Goal: Task Accomplishment & Management: Use online tool/utility

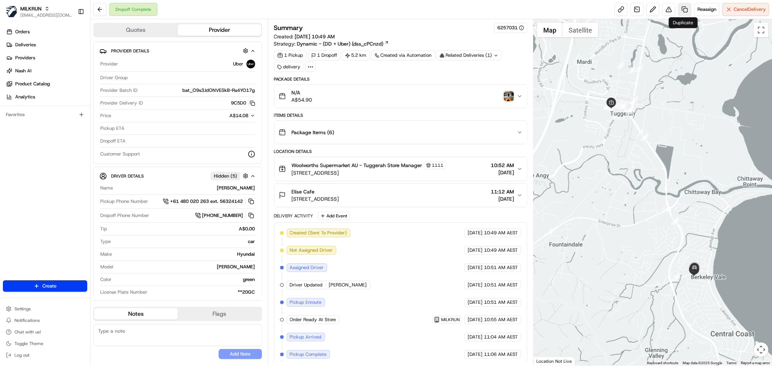
click at [685, 13] on link at bounding box center [684, 9] width 13 height 13
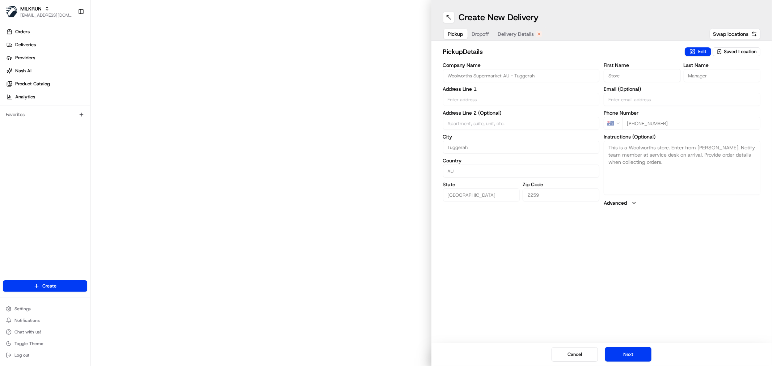
type input "50 Wyong Rd"
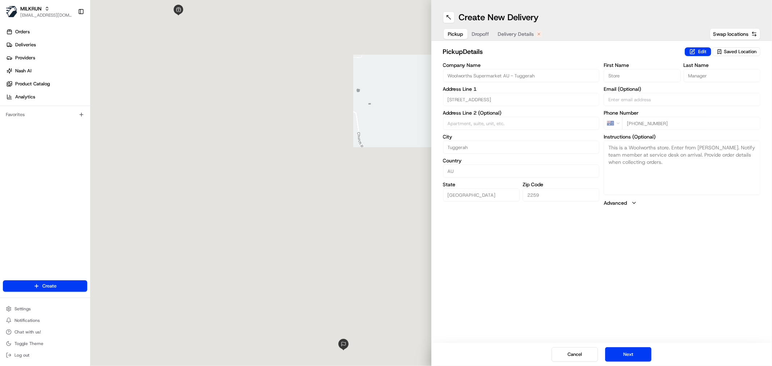
click at [526, 35] on span "Delivery Details" at bounding box center [516, 33] width 36 height 7
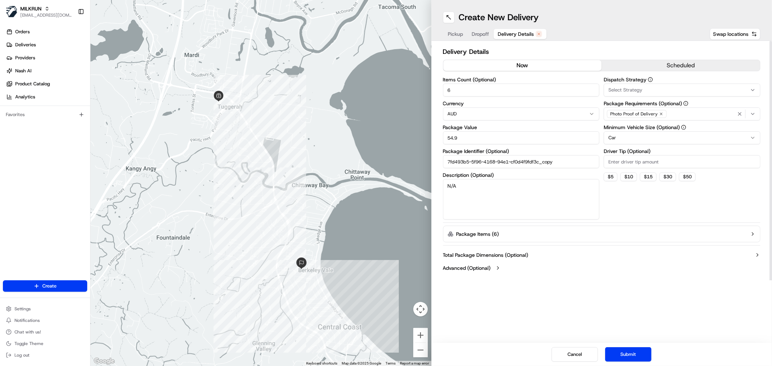
click at [480, 69] on button "now" at bounding box center [522, 65] width 158 height 11
click at [625, 361] on button "Submit" at bounding box center [628, 354] width 46 height 14
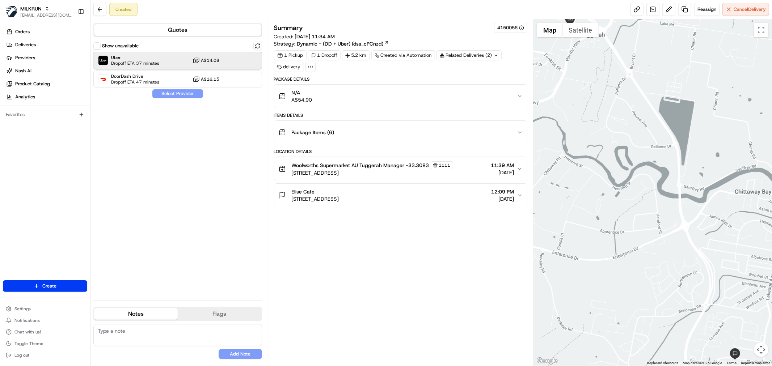
click at [153, 58] on span "Uber" at bounding box center [135, 58] width 48 height 6
click at [176, 93] on button "Assign Provider" at bounding box center [177, 93] width 51 height 9
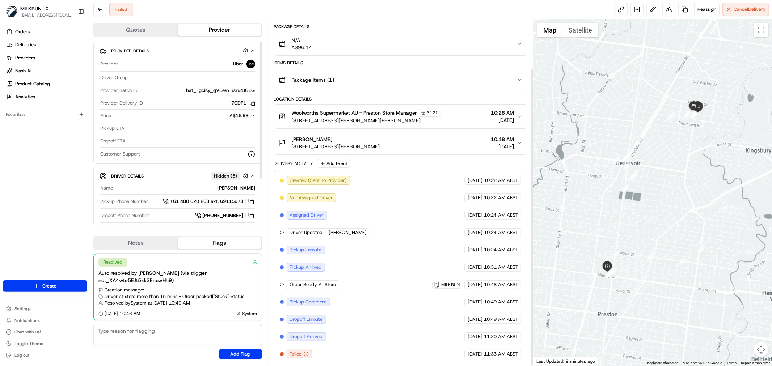
scroll to position [56, 0]
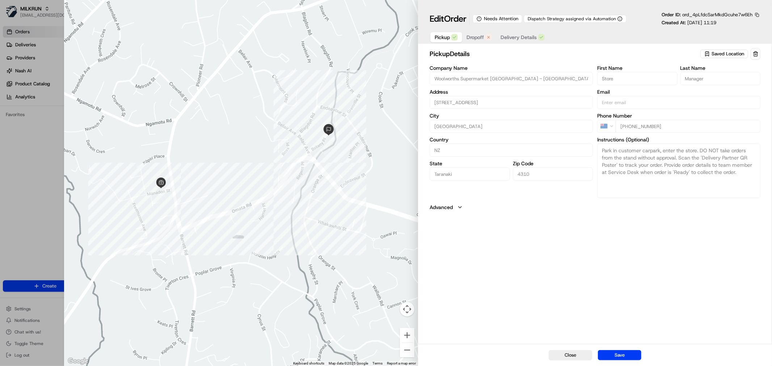
click at [485, 33] on button "Dropoff" at bounding box center [479, 37] width 34 height 10
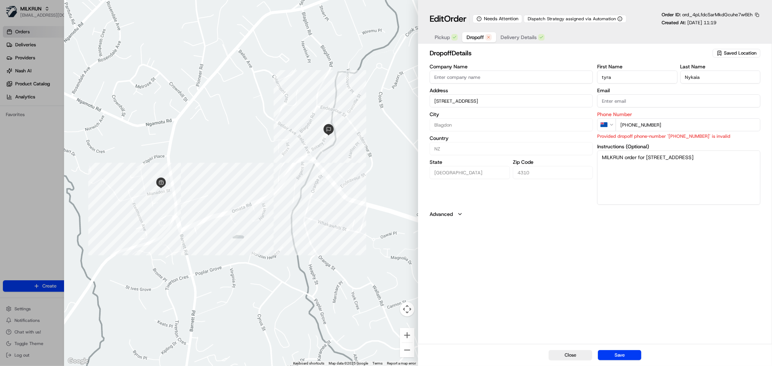
click at [645, 126] on input "+64 25388659" at bounding box center [687, 124] width 145 height 13
paste input "6 751 0485"
type input "+64 6 751 0485"
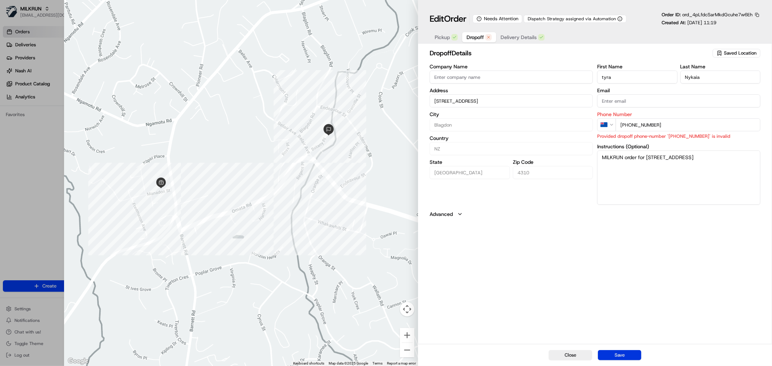
click at [630, 352] on button "Save" at bounding box center [619, 355] width 43 height 10
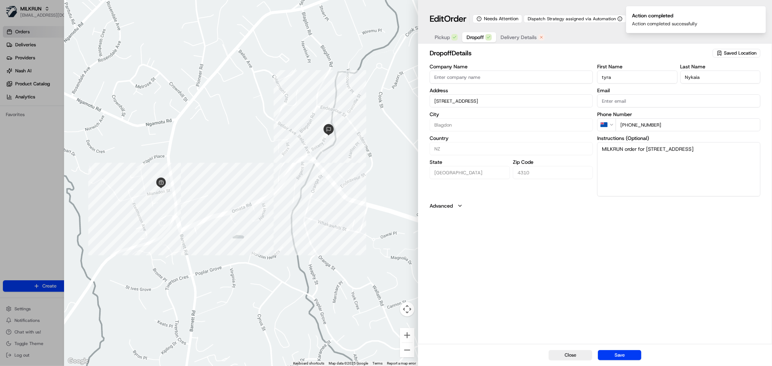
click at [524, 37] on span "Delivery Details" at bounding box center [518, 37] width 36 height 7
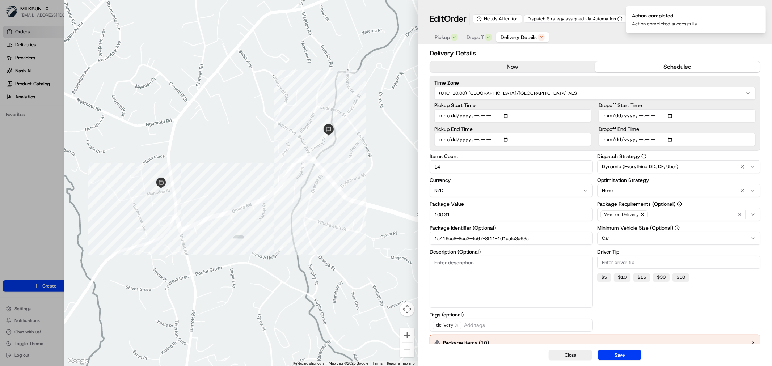
click at [490, 67] on button "now" at bounding box center [512, 67] width 165 height 11
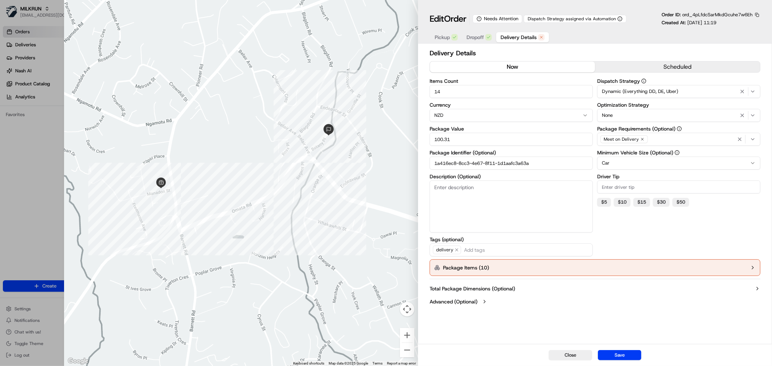
click at [717, 268] on button "Package Items ( 10 )" at bounding box center [594, 267] width 331 height 17
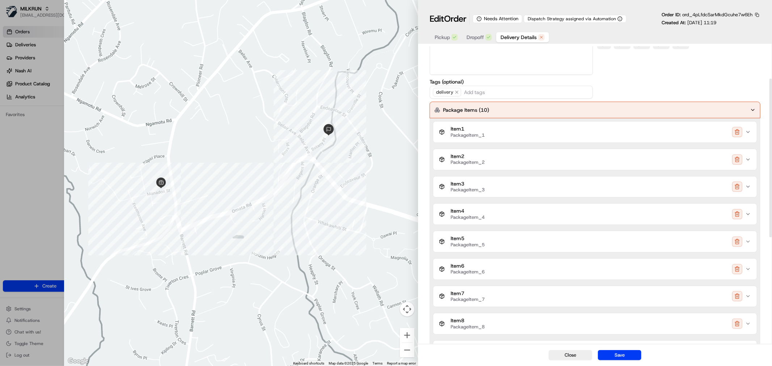
scroll to position [161, 0]
click at [740, 133] on button "button" at bounding box center [737, 129] width 10 height 10
click at [739, 131] on button "button" at bounding box center [737, 129] width 10 height 10
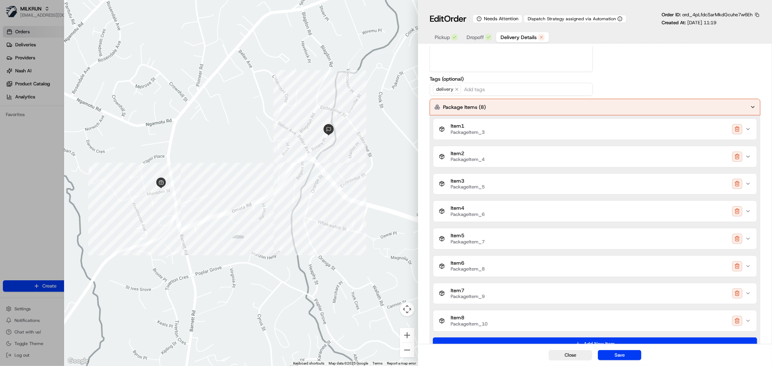
click at [739, 131] on button "button" at bounding box center [737, 129] width 10 height 10
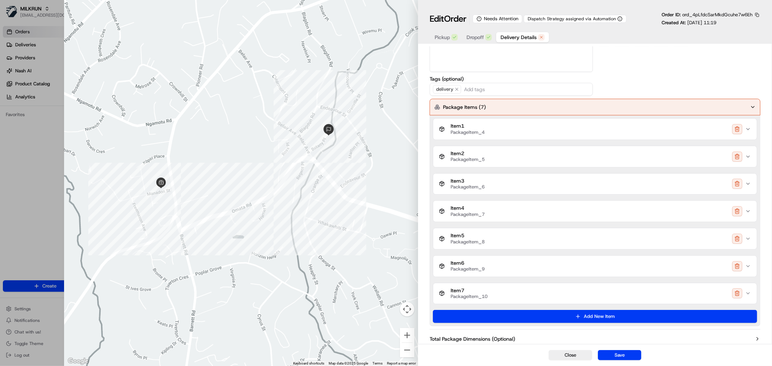
click at [739, 131] on button "button" at bounding box center [737, 129] width 10 height 10
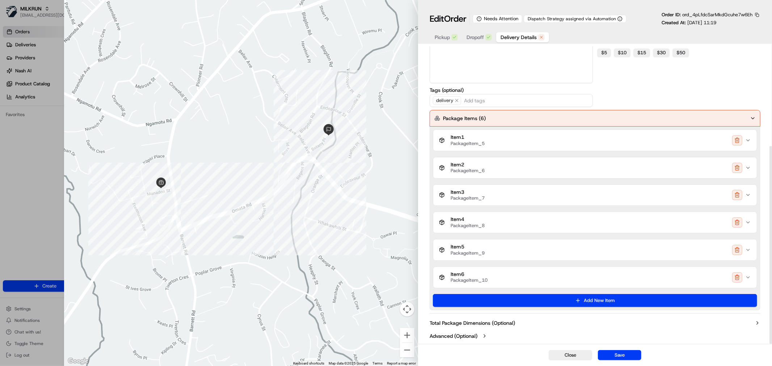
click at [739, 140] on button "button" at bounding box center [737, 140] width 10 height 10
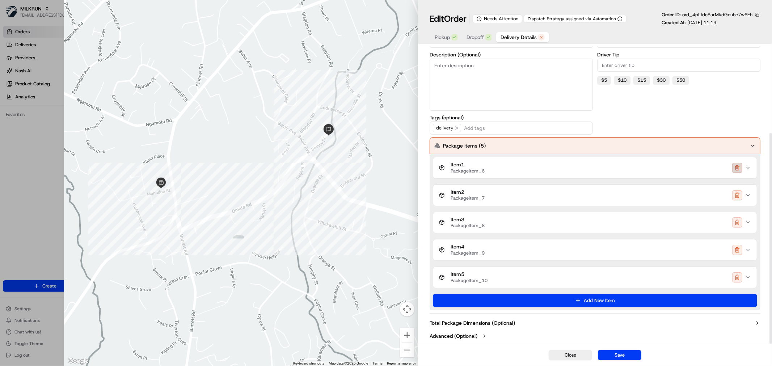
click at [741, 171] on button "button" at bounding box center [737, 168] width 10 height 10
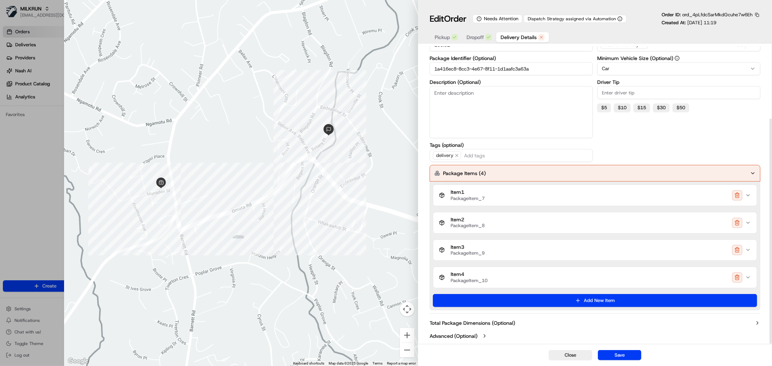
scroll to position [95, 0]
click at [720, 205] on div "Item 1 PackageItem_7" at bounding box center [595, 196] width 324 height 22
click at [720, 203] on button "Item 1 PackageItem_7" at bounding box center [594, 195] width 323 height 21
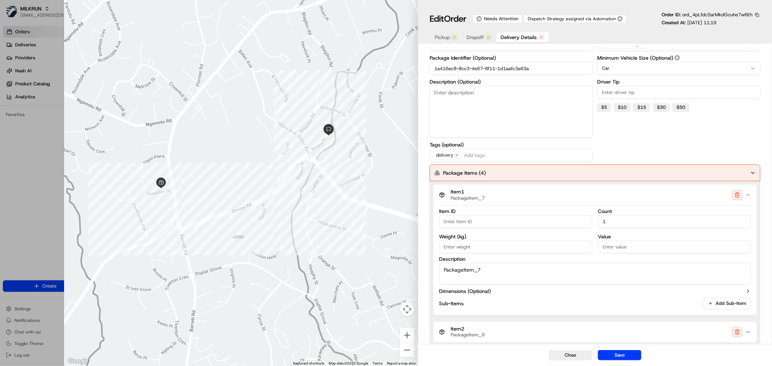
click at [722, 199] on div "Item 1 PackageItem_7" at bounding box center [592, 195] width 306 height 12
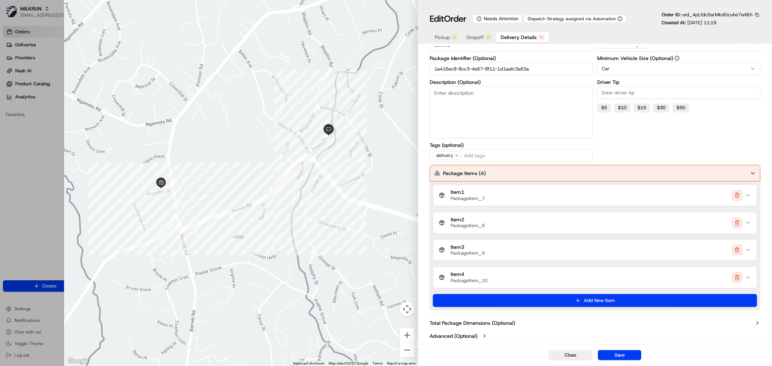
click at [734, 200] on div "Item 1 PackageItem_7" at bounding box center [592, 195] width 306 height 12
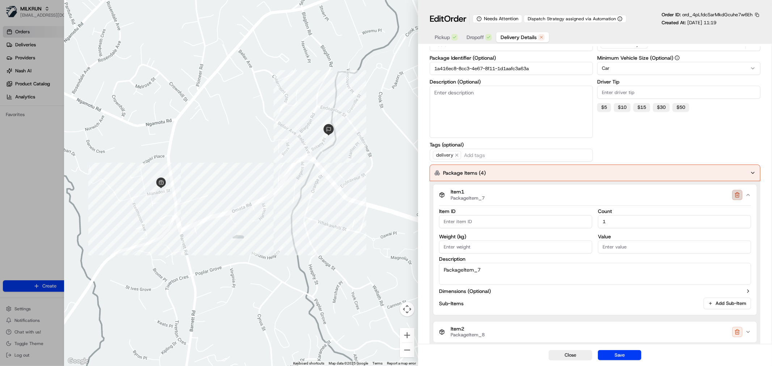
click at [739, 190] on button "button" at bounding box center [737, 195] width 10 height 10
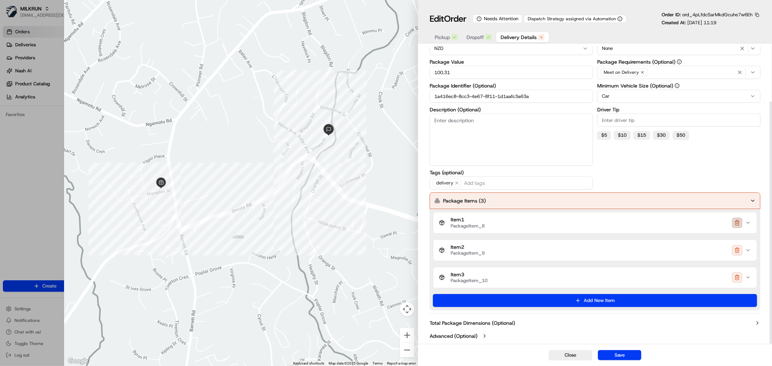
click at [740, 221] on button "button" at bounding box center [737, 223] width 10 height 10
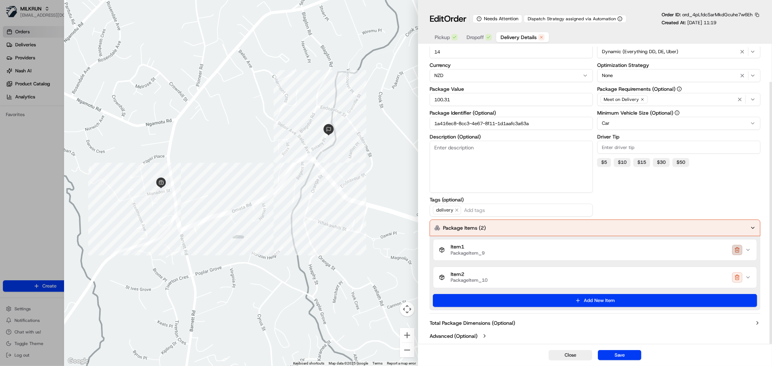
click at [734, 252] on button "button" at bounding box center [737, 250] width 10 height 10
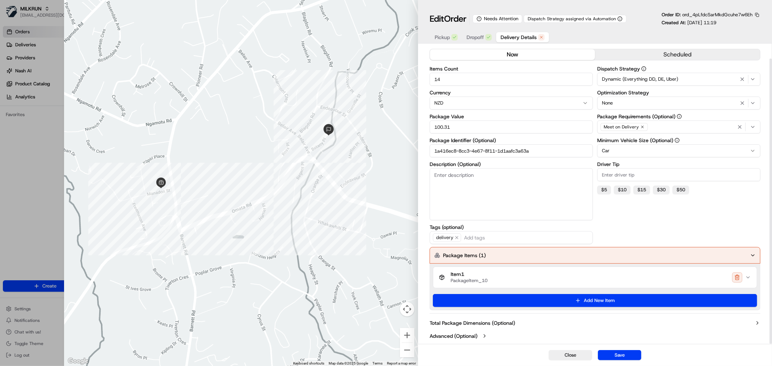
scroll to position [12, 0]
click at [737, 279] on button "button" at bounding box center [737, 277] width 10 height 10
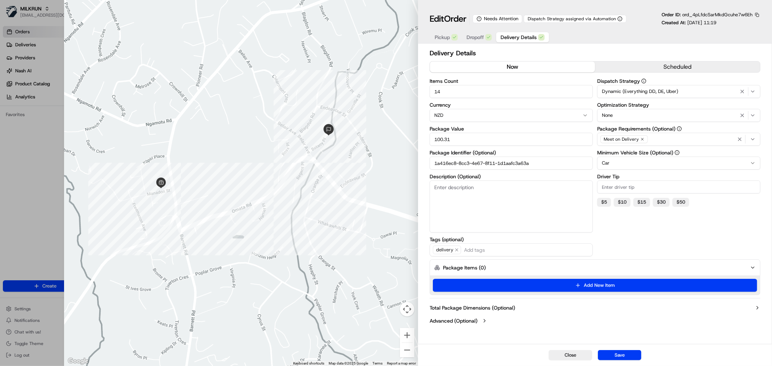
scroll to position [0, 0]
click at [626, 355] on button "Save" at bounding box center [619, 355] width 43 height 10
type input "1"
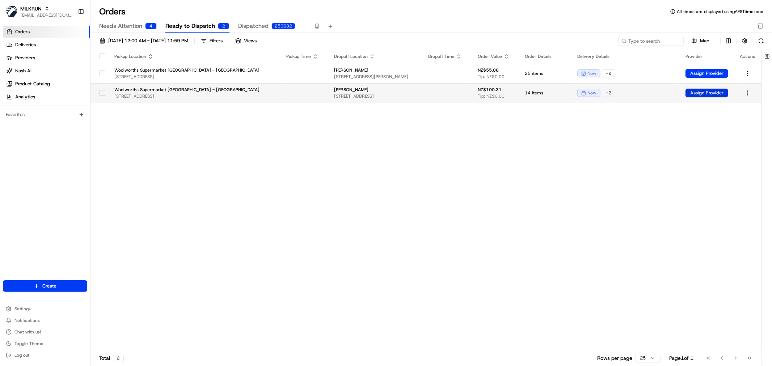
click at [694, 93] on button "Assign Provider" at bounding box center [706, 93] width 43 height 9
click at [748, 93] on html "MILKRUN ecvetkovski@woolworths.com.au Toggle Sidebar Orders Deliveries Provider…" at bounding box center [386, 183] width 772 height 366
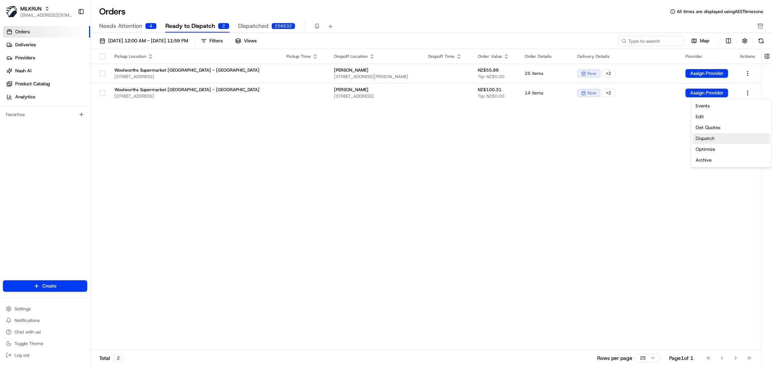
click at [732, 142] on div "Dispatch" at bounding box center [731, 138] width 77 height 11
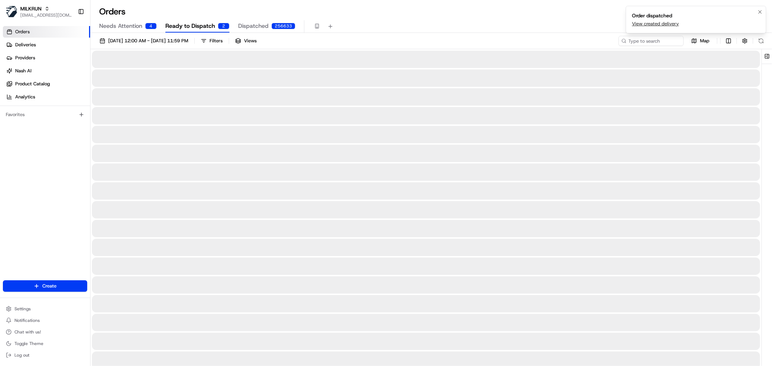
click at [666, 24] on link "View created delivery" at bounding box center [655, 24] width 47 height 7
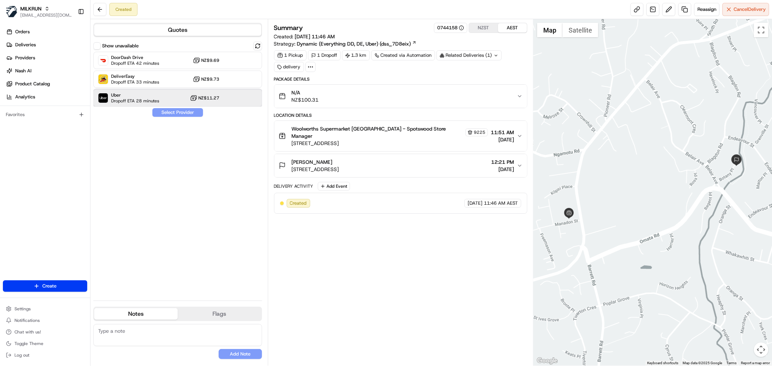
click at [182, 101] on div "Uber Dropoff ETA 28 minutes NZ$11.27" at bounding box center [177, 97] width 169 height 17
click at [189, 109] on button "Assign Provider" at bounding box center [177, 112] width 51 height 9
